Goal: Task Accomplishment & Management: Manage account settings

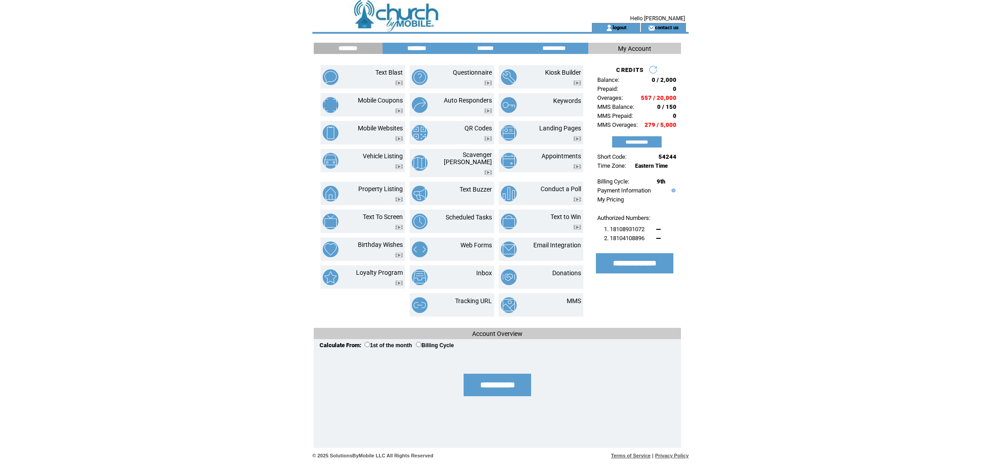
click at [417, 48] on input "********" at bounding box center [417, 49] width 68 height 8
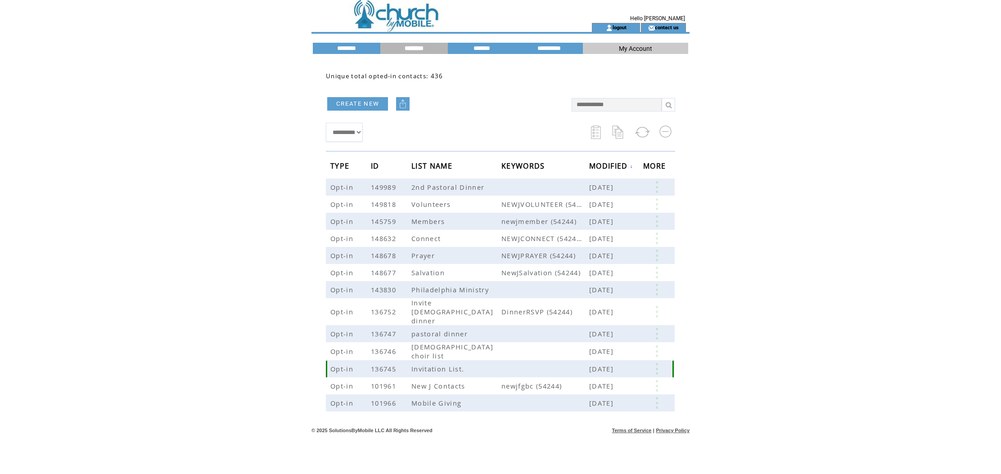
scroll to position [0, 0]
click at [654, 346] on link at bounding box center [656, 352] width 27 height 12
click at [595, 370] on table "EDIT DELETE 14" at bounding box center [613, 356] width 64 height 45
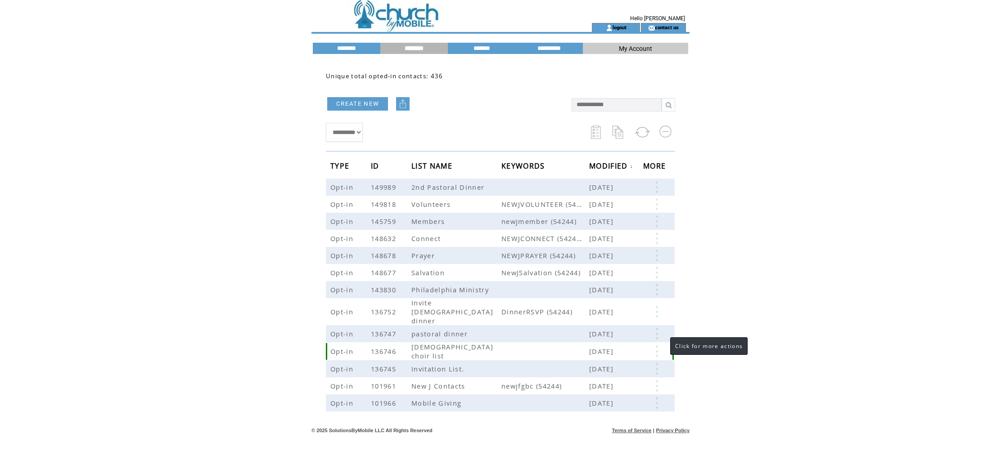
click at [657, 346] on link at bounding box center [656, 352] width 27 height 12
click at [601, 369] on link "14" at bounding box center [622, 369] width 45 height 14
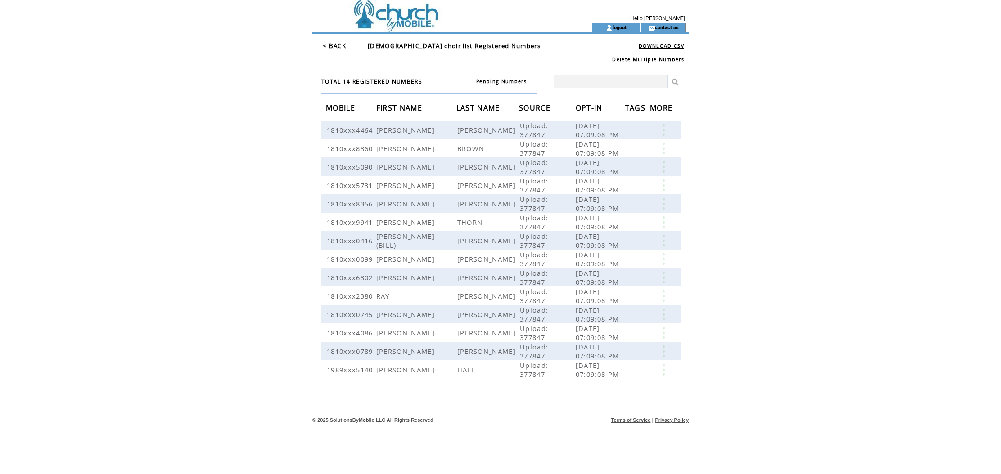
click at [331, 45] on link "< BACK" at bounding box center [334, 46] width 23 height 8
